Goal: Obtain resource: Obtain resource

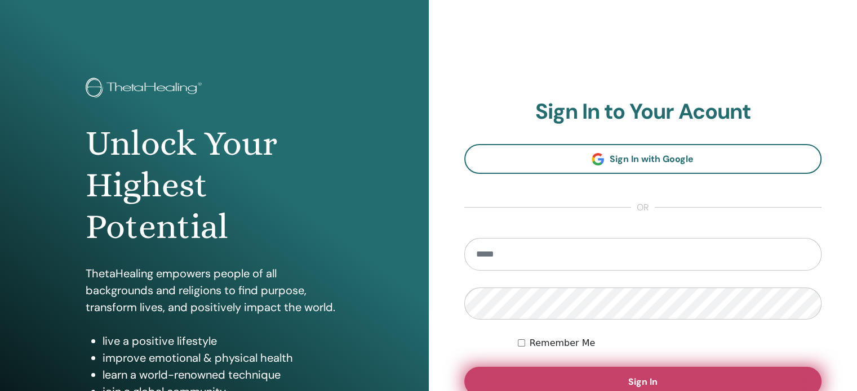
type input "**********"
click at [646, 382] on span "Sign In" at bounding box center [642, 382] width 29 height 12
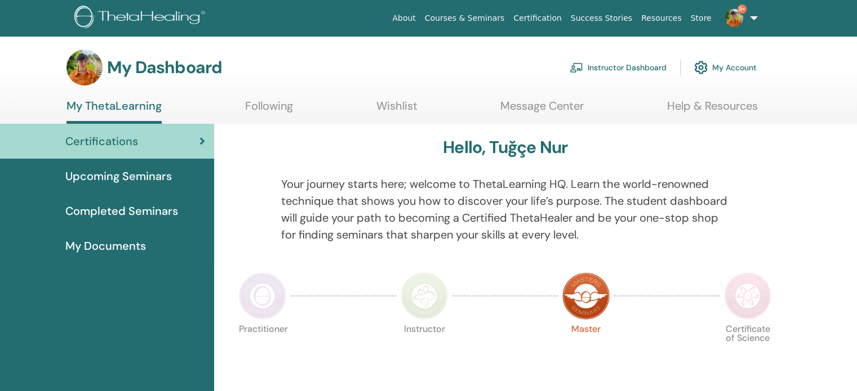
click at [630, 68] on link "Instructor Dashboard" at bounding box center [617, 67] width 97 height 25
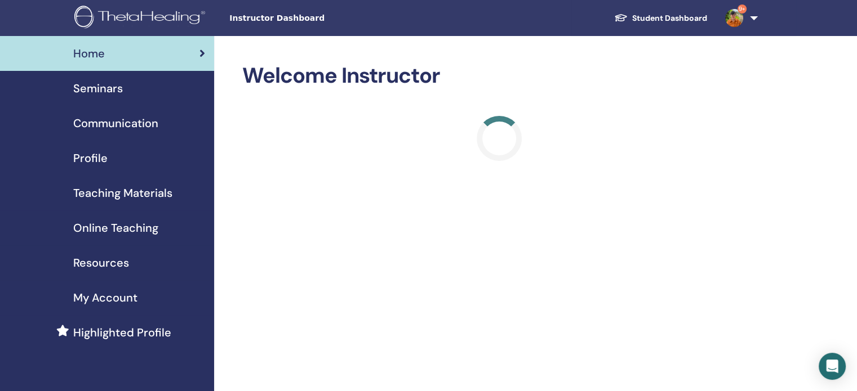
click at [121, 90] on span "Seminars" at bounding box center [98, 88] width 50 height 17
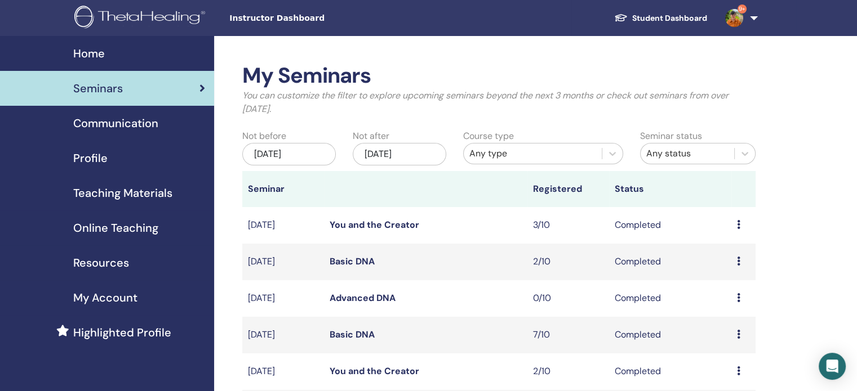
click at [121, 193] on span "Teaching Materials" at bounding box center [122, 193] width 99 height 17
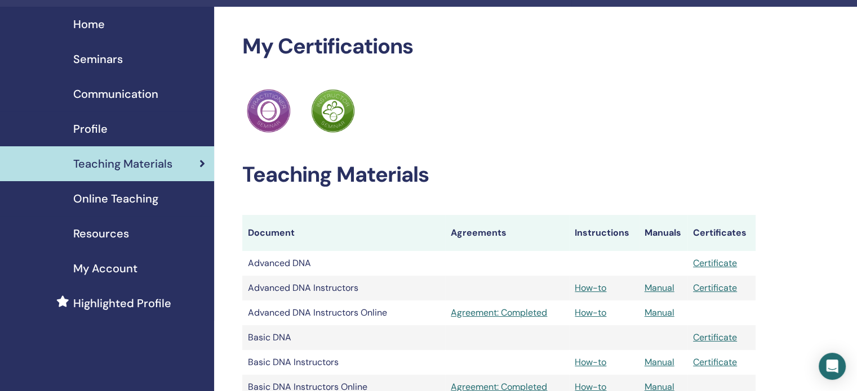
scroll to position [11, 0]
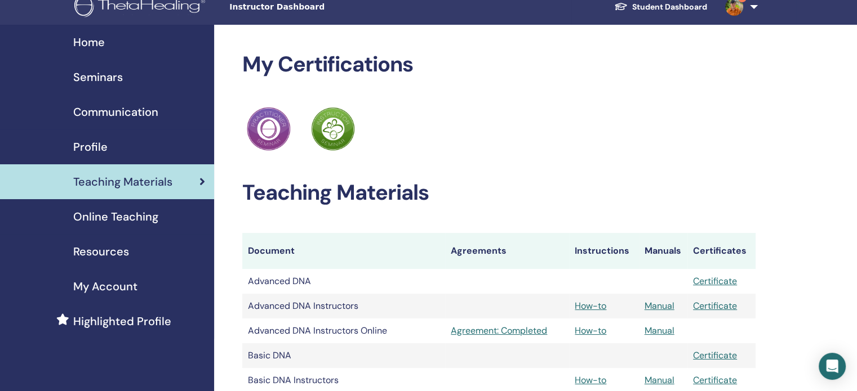
click at [127, 218] on span "Online Teaching" at bounding box center [115, 216] width 85 height 17
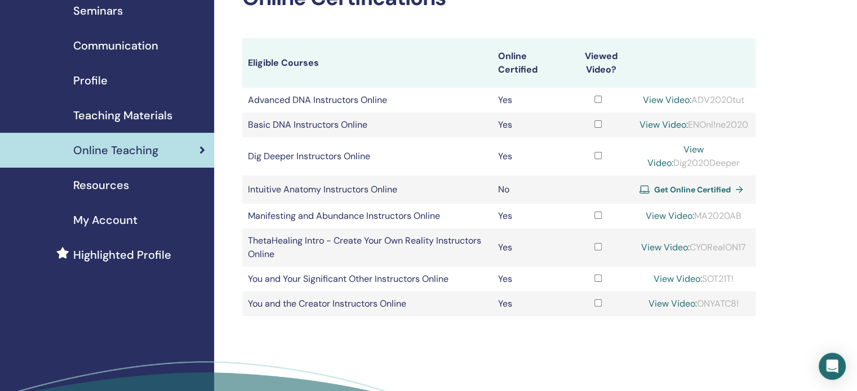
scroll to position [78, 0]
click at [721, 194] on span "Get Online Certified" at bounding box center [692, 189] width 77 height 10
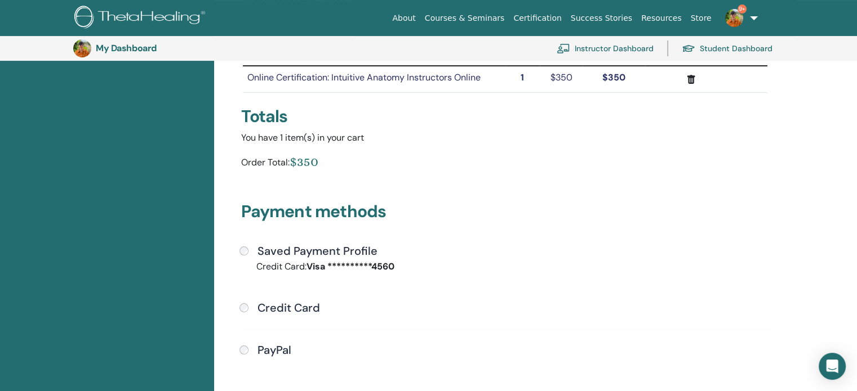
scroll to position [154, 0]
click at [439, 313] on div "**********" at bounding box center [505, 313] width 545 height 141
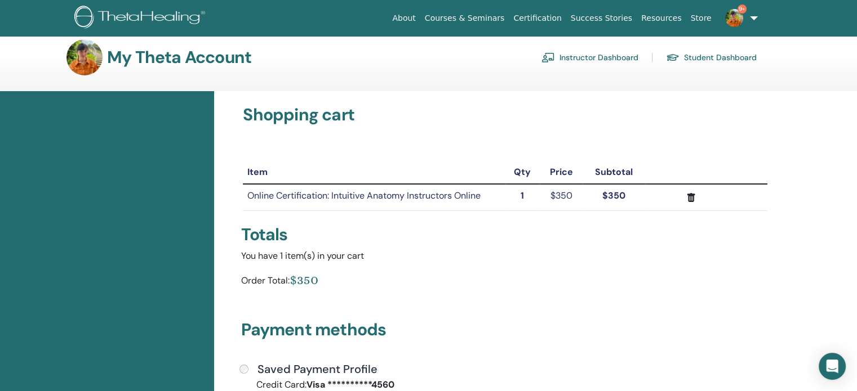
scroll to position [9, 0]
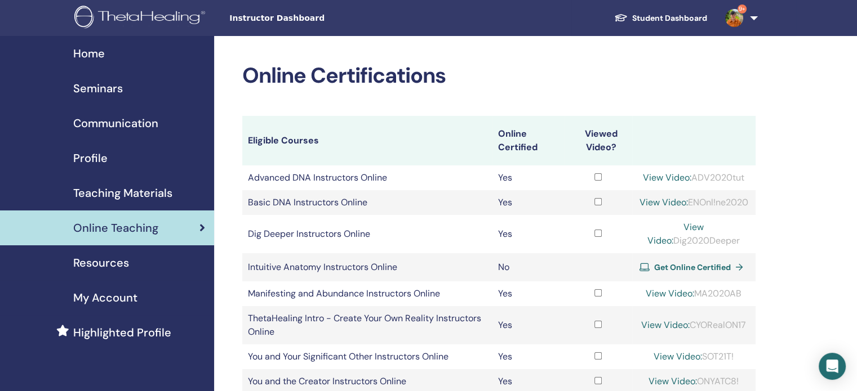
click at [565, 74] on h2 "Online Certifications" at bounding box center [498, 76] width 513 height 26
click at [125, 191] on span "Teaching Materials" at bounding box center [122, 193] width 99 height 17
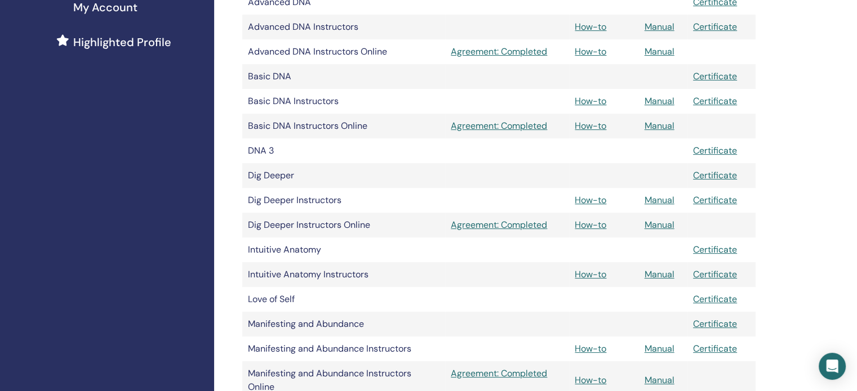
scroll to position [292, 0]
click at [589, 275] on link "How-to" at bounding box center [590, 274] width 32 height 12
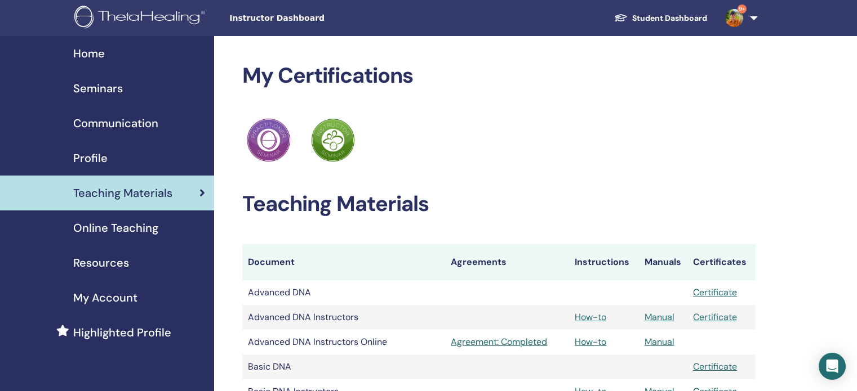
scroll to position [290, 0]
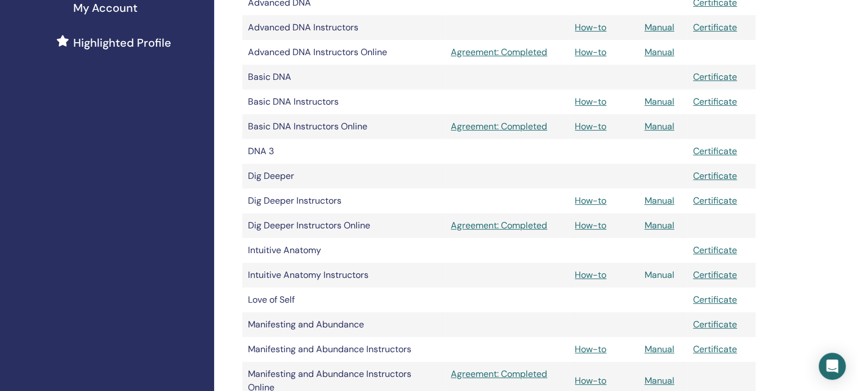
click at [667, 279] on link "Manual" at bounding box center [659, 275] width 30 height 12
